Goal: Information Seeking & Learning: Find specific fact

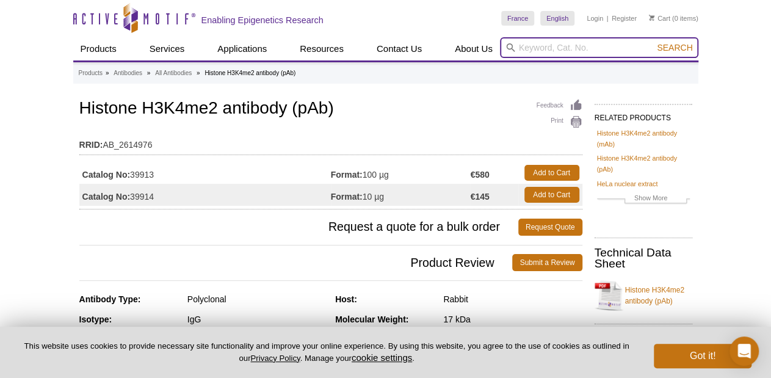
click at [539, 51] on input "search" at bounding box center [599, 47] width 198 height 21
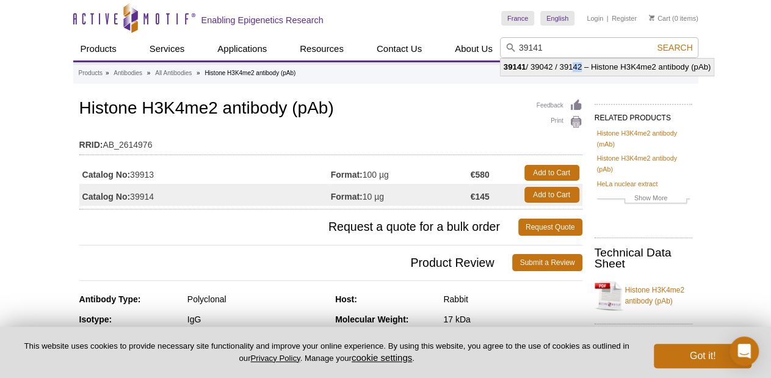
drag, startPoint x: 569, startPoint y: 62, endPoint x: 579, endPoint y: 63, distance: 9.8
click at [579, 63] on li "39141 / 39042 / 39142 – Histone H3K4me2 antibody (pAb)" at bounding box center [606, 67] width 213 height 17
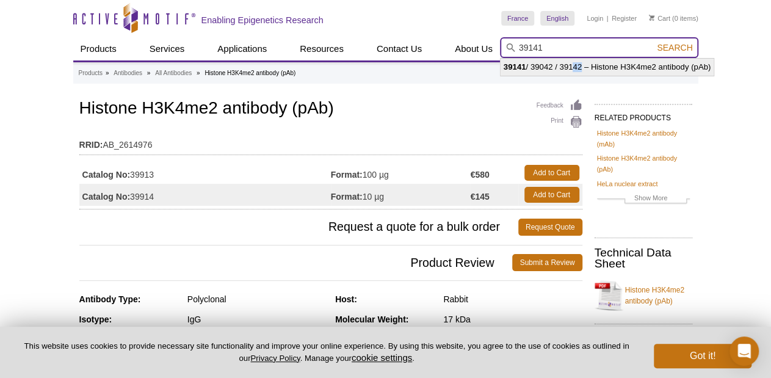
type input "39141 / 39042 / 39142 – Histone H3K4me2 antibody (pAb)"
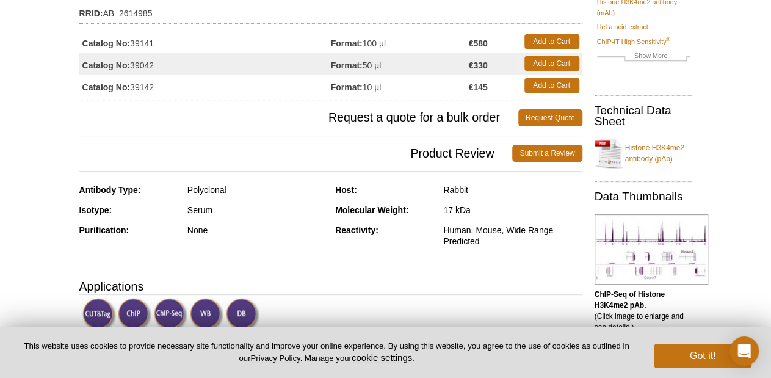
scroll to position [154, 0]
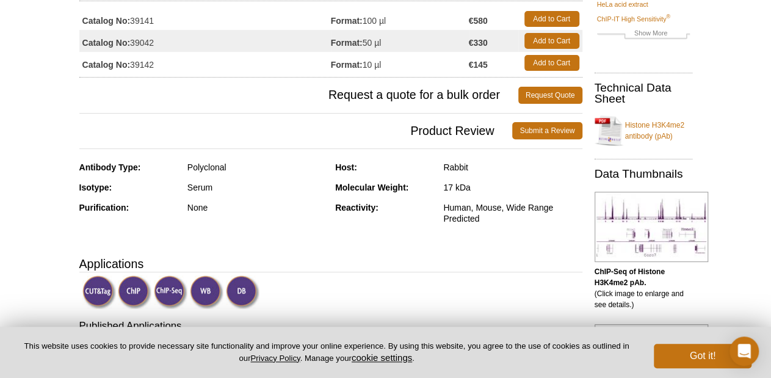
click at [453, 168] on div "Rabbit" at bounding box center [512, 167] width 139 height 11
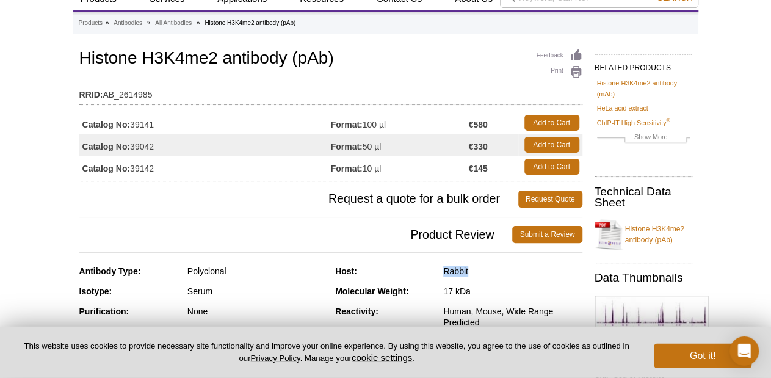
scroll to position [0, 0]
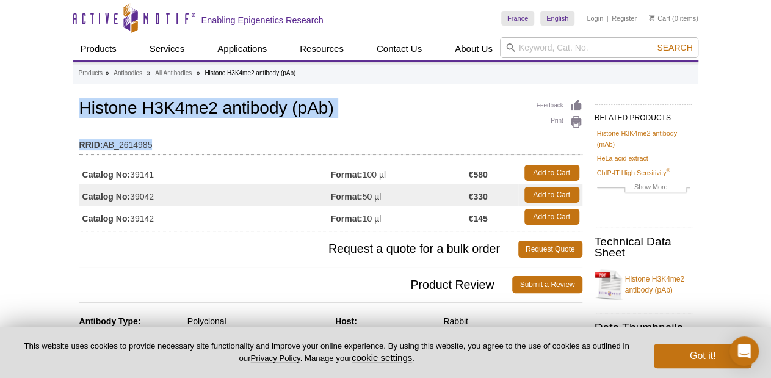
drag, startPoint x: 81, startPoint y: 109, endPoint x: 361, endPoint y: 130, distance: 280.9
click at [361, 130] on div "Feedback Print Histone H3K4me2 antibody (pAb) RRID: AB_2614985 Catalog No: 3914…" at bounding box center [330, 163] width 503 height 135
click at [341, 109] on h1 "Histone H3K4me2 antibody (pAb)" at bounding box center [330, 109] width 503 height 21
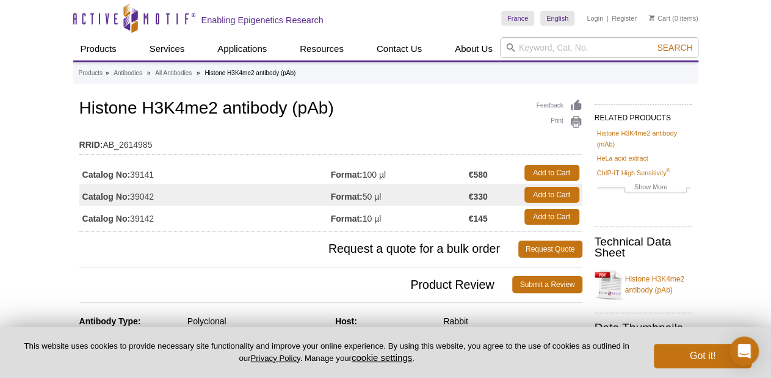
drag, startPoint x: 334, startPoint y: 102, endPoint x: 72, endPoint y: 101, distance: 261.8
copy div "Privacy Policy Terms & Conditions Site Map Epigenetic News Sign up for our mont…"
click at [90, 106] on h1 "Histone H3K4me2 antibody (pAb)" at bounding box center [330, 109] width 503 height 21
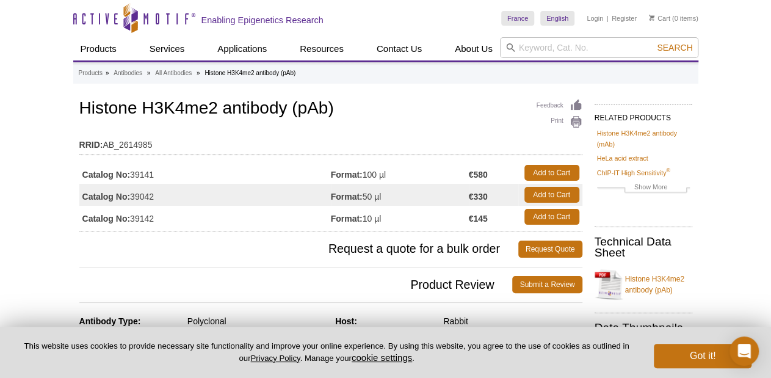
click at [90, 106] on h1 "Histone H3K4me2 antibody (pAb)" at bounding box center [330, 109] width 503 height 21
click at [422, 185] on td "Format: 50 µl" at bounding box center [400, 195] width 138 height 22
click at [140, 173] on td "Catalog No: 39141" at bounding box center [204, 173] width 251 height 22
copy td "39141"
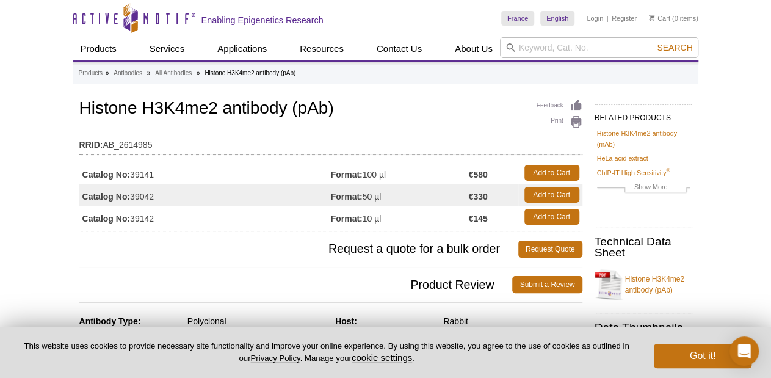
click at [249, 194] on td "Catalog No: 39042" at bounding box center [204, 195] width 251 height 22
